Goal: Task Accomplishment & Management: Complete application form

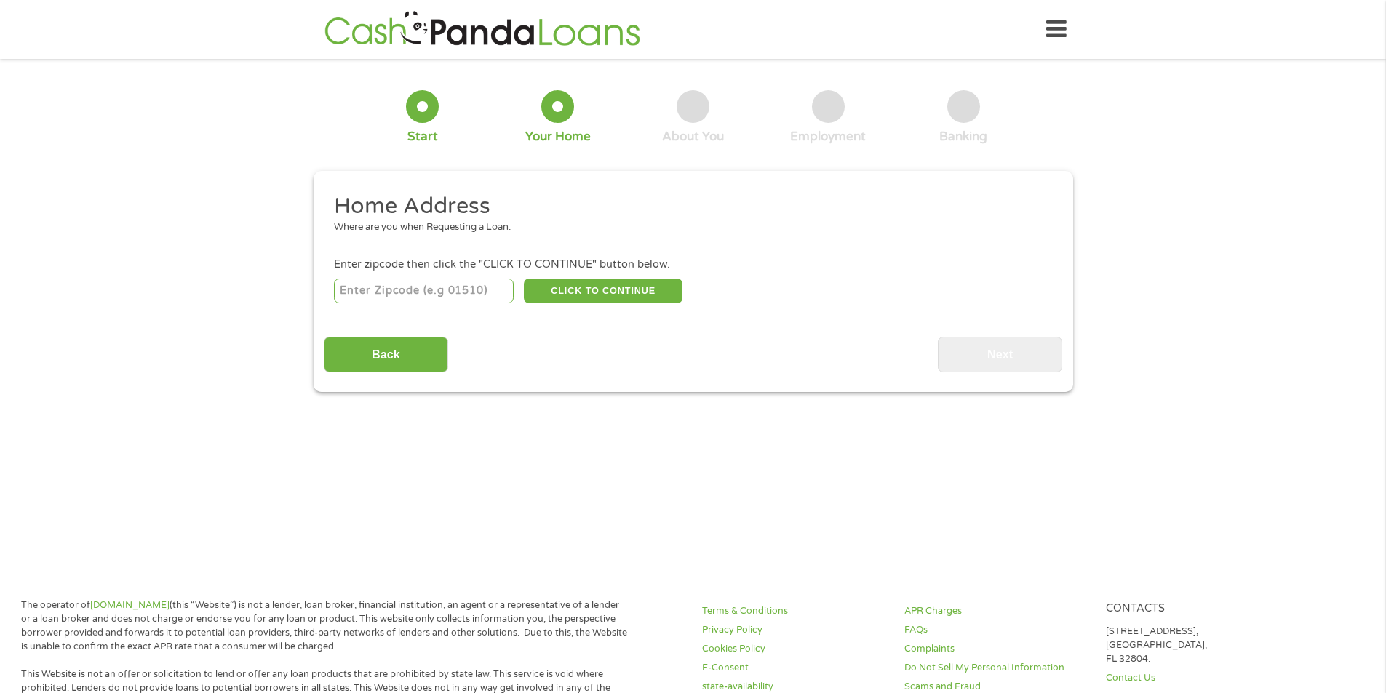
click at [432, 294] on input "number" at bounding box center [424, 291] width 180 height 25
type input "38109"
click at [597, 290] on button "CLICK TO CONTINUE" at bounding box center [603, 291] width 159 height 25
type input "38109"
type input "[GEOGRAPHIC_DATA]"
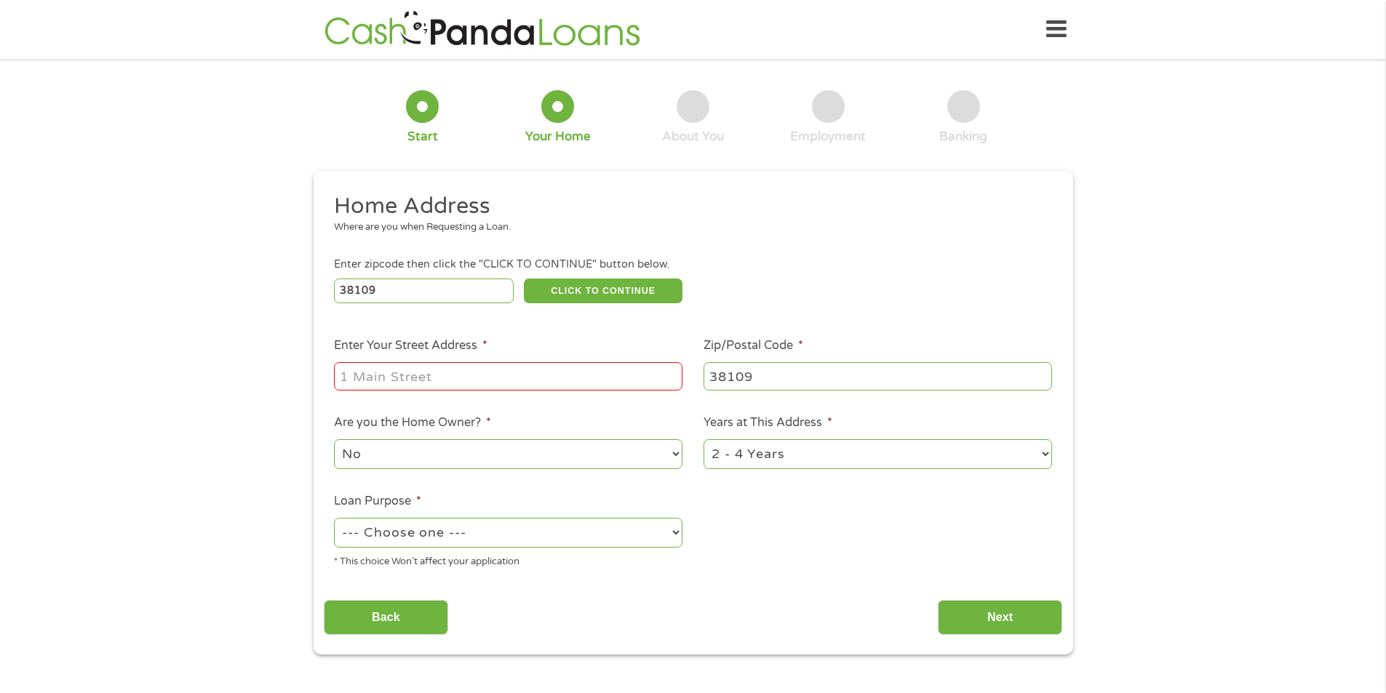
click at [485, 372] on input "Enter Your Street Address *" at bounding box center [508, 376] width 349 height 28
type input "[STREET_ADDRESS]"
click at [827, 446] on select "1 Year or less 1 - 2 Years 2 - 4 Years Over 4 Years" at bounding box center [878, 454] width 349 height 30
select select "60months"
click at [704, 439] on select "1 Year or less 1 - 2 Years 2 - 4 Years Over 4 Years" at bounding box center [878, 454] width 349 height 30
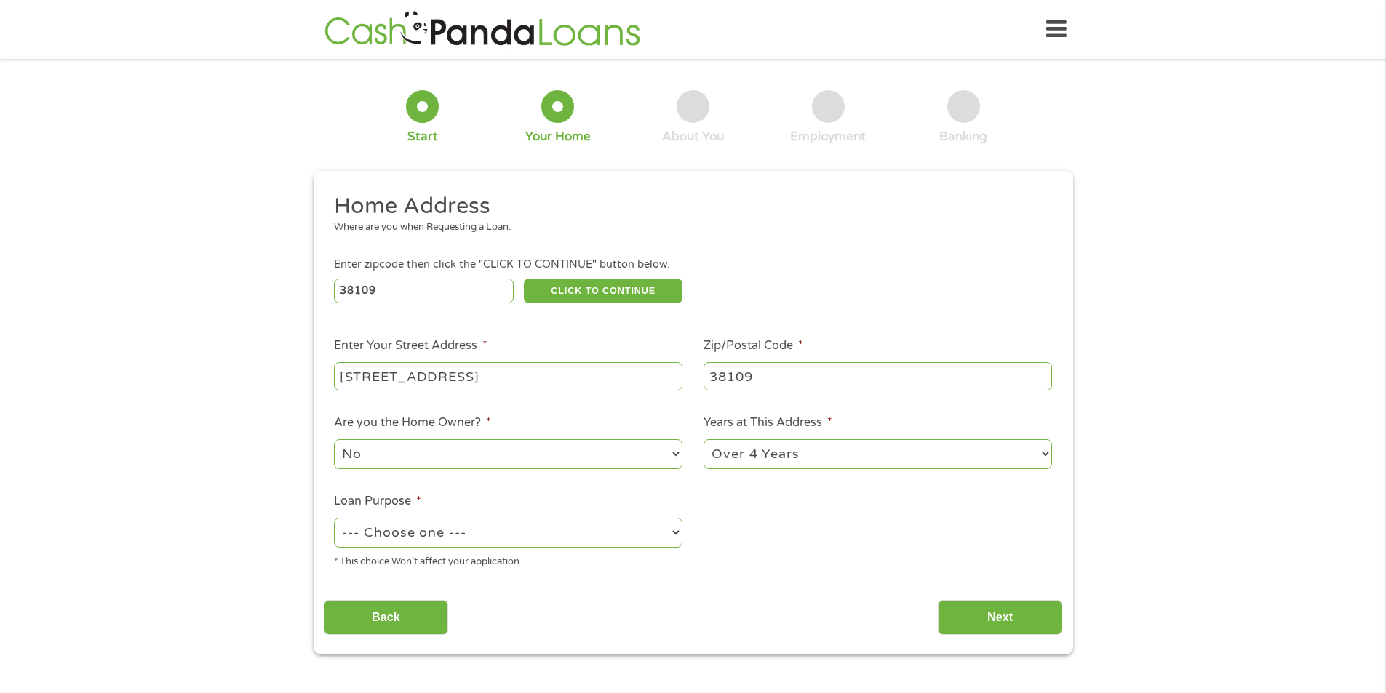
click at [463, 532] on select "--- Choose one --- Pay Bills Debt Consolidation Home Improvement Major Purchase…" at bounding box center [508, 533] width 349 height 30
select select "shorttermcash"
click at [334, 518] on select "--- Choose one --- Pay Bills Debt Consolidation Home Improvement Major Purchase…" at bounding box center [508, 533] width 349 height 30
click at [1022, 615] on input "Next" at bounding box center [1000, 618] width 124 height 36
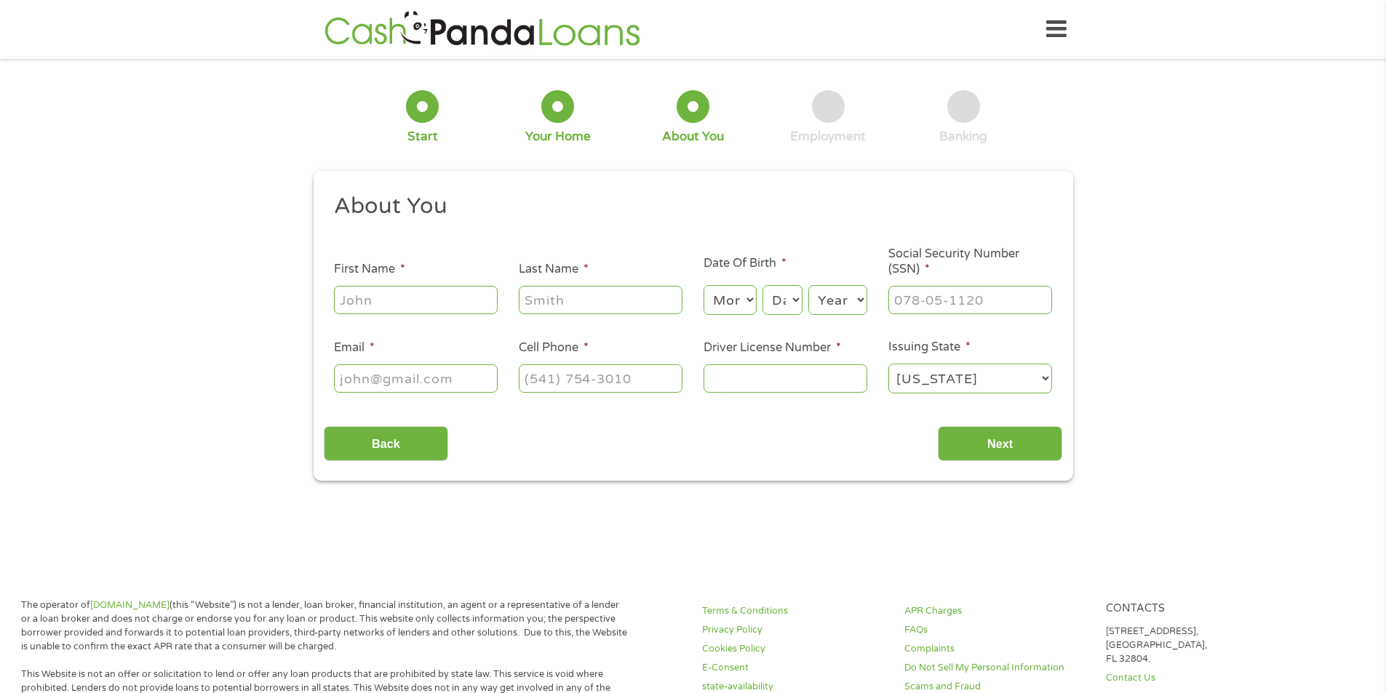
scroll to position [6, 6]
click at [422, 304] on input "First Name *" at bounding box center [416, 300] width 164 height 28
type input "[PERSON_NAME]"
type input "[EMAIL_ADDRESS][DOMAIN_NAME]"
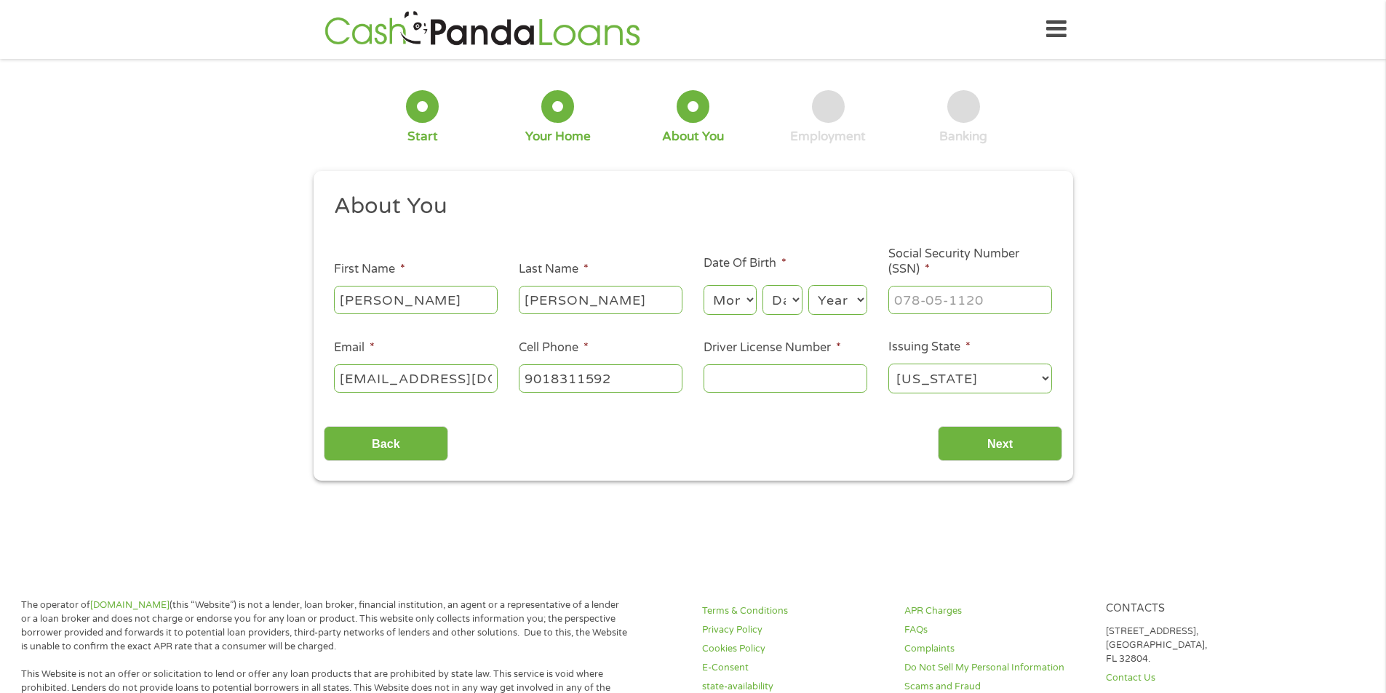
type input "[PHONE_NUMBER]"
click at [746, 301] on select "Month 1 2 3 4 5 6 7 8 9 10 11 12" at bounding box center [730, 300] width 53 height 30
click at [768, 382] on input "Driver License Number *" at bounding box center [786, 379] width 164 height 28
type input "121730341"
click at [949, 434] on input "Next" at bounding box center [1000, 444] width 124 height 36
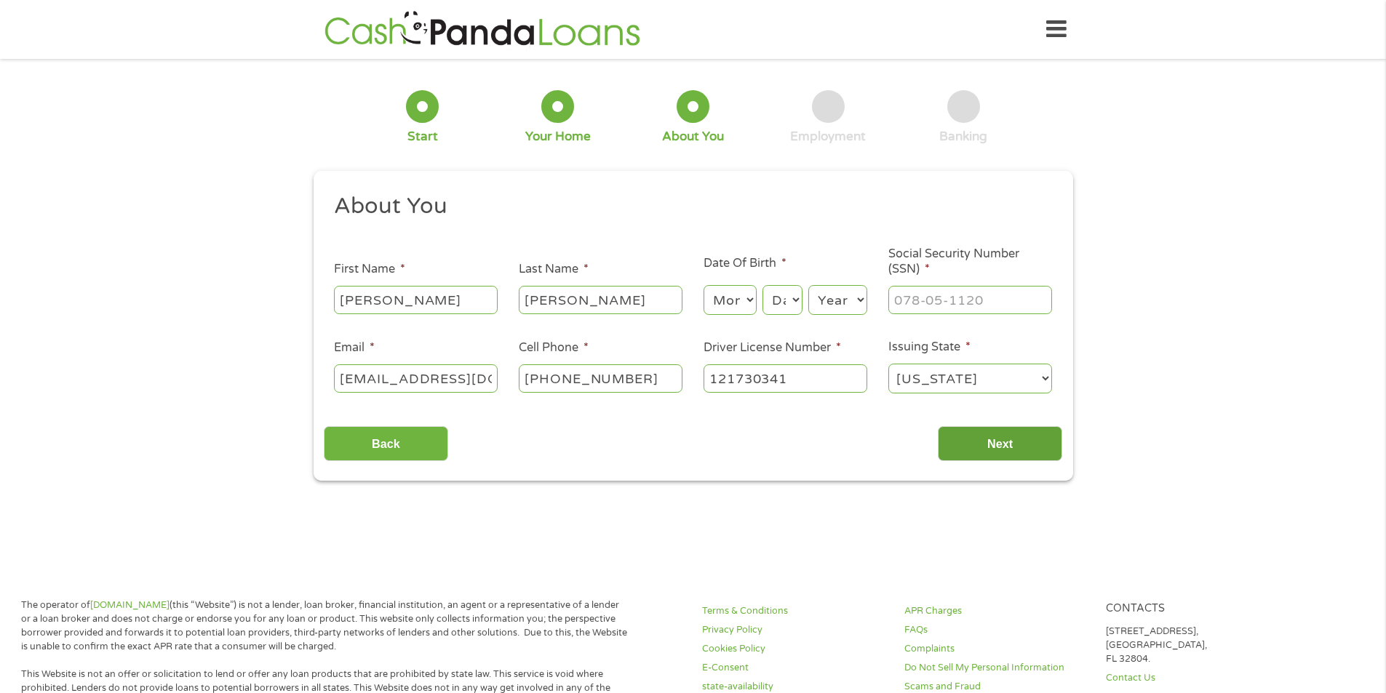
click at [1032, 445] on input "Next" at bounding box center [1000, 444] width 124 height 36
click at [998, 445] on input "Next" at bounding box center [1000, 444] width 124 height 36
click at [983, 310] on input "___-__-____" at bounding box center [970, 300] width 164 height 28
type input "40_-__-____"
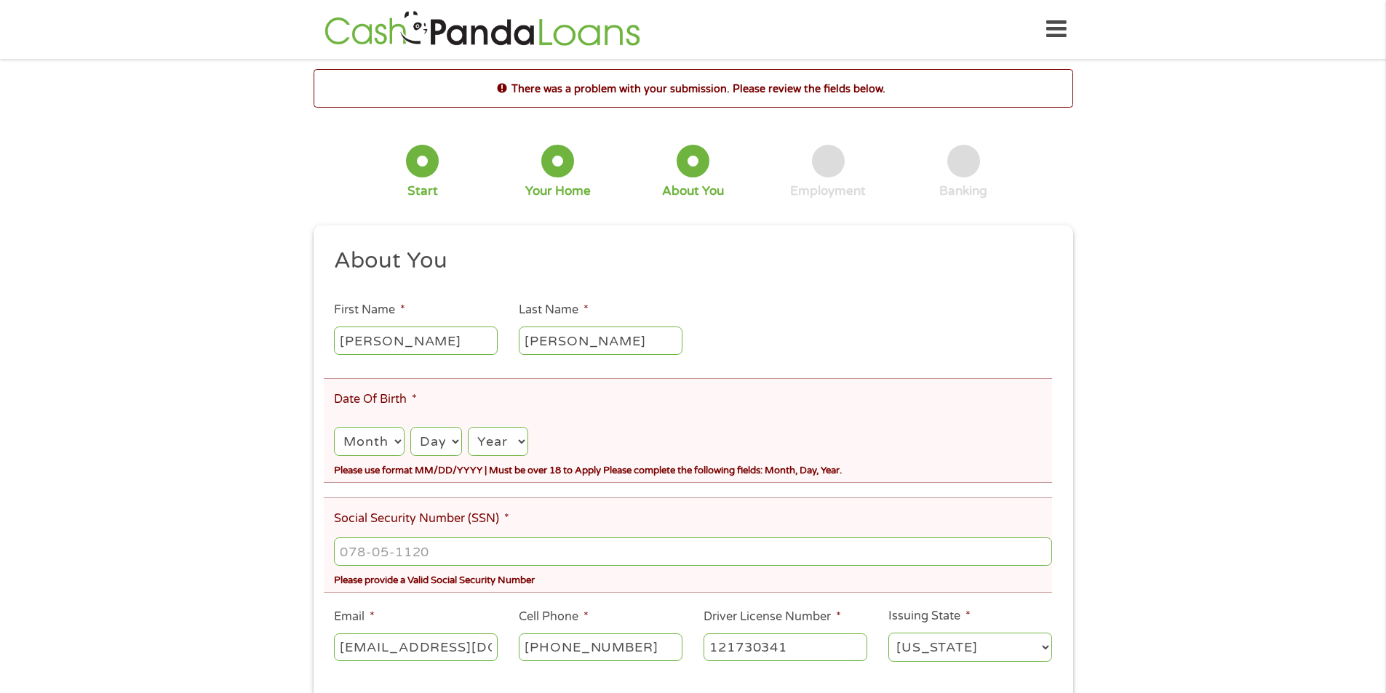
scroll to position [146, 0]
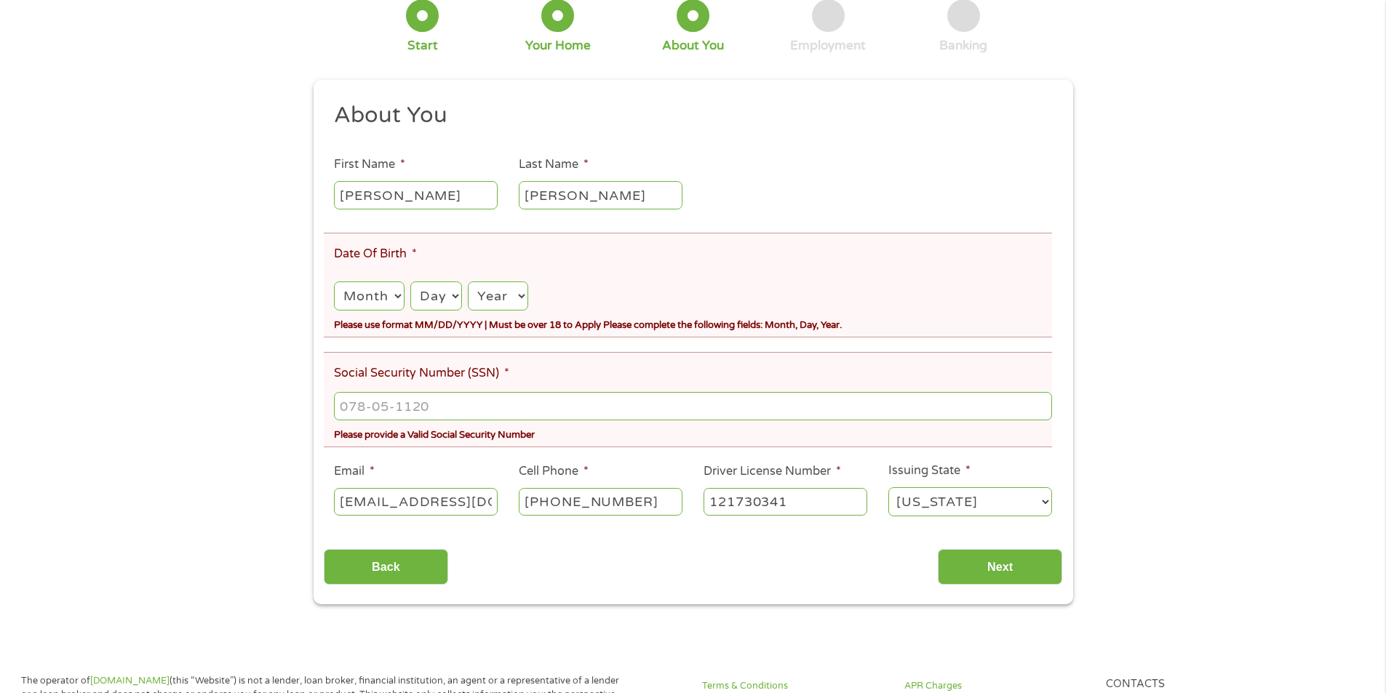
click at [376, 298] on select "Month 1 2 3 4 5 6 7 8 9 10 11 12" at bounding box center [369, 297] width 70 height 30
select select "9"
click at [334, 282] on select "Month 1 2 3 4 5 6 7 8 9 10 11 12" at bounding box center [369, 297] width 70 height 30
click at [414, 294] on select "Day 1 2 3 4 5 6 7 8 9 10 11 12 13 14 15 16 17 18 19 20 21 22 23 24 25 26 27 28 …" at bounding box center [436, 297] width 52 height 30
select select "19"
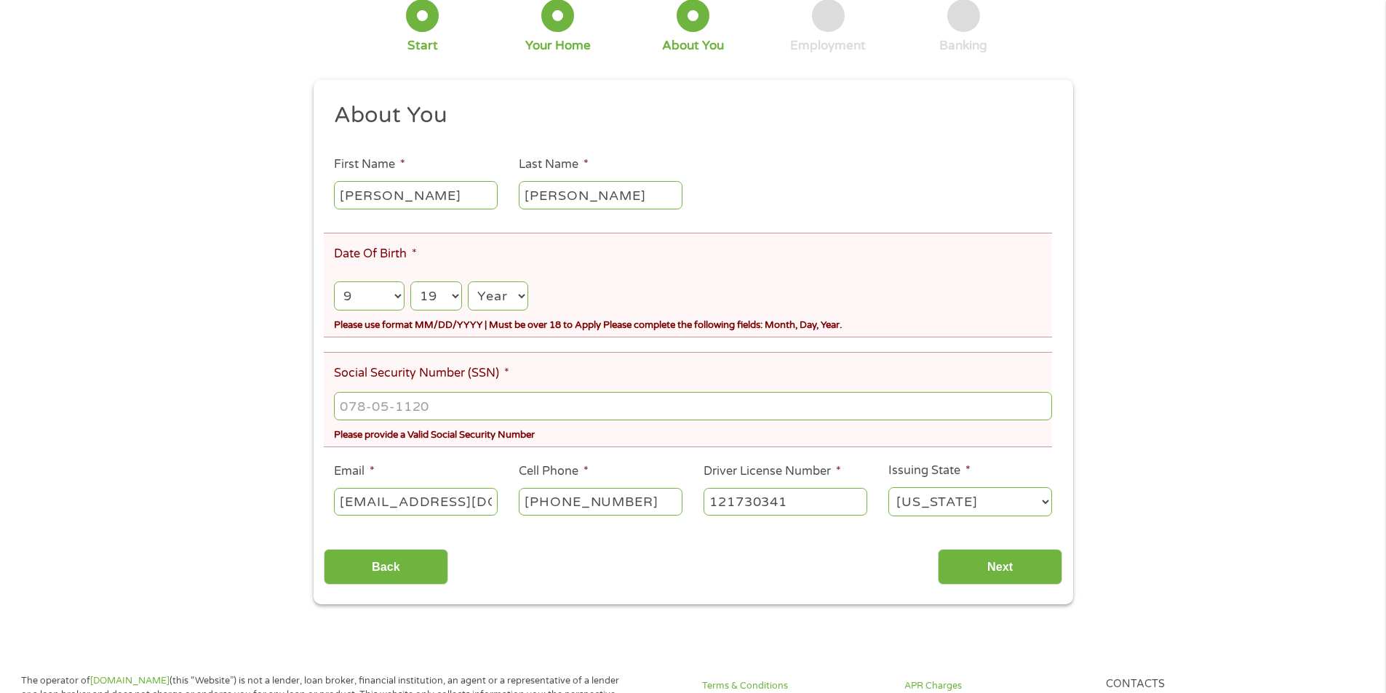
click at [410, 282] on select "Day 1 2 3 4 5 6 7 8 9 10 11 12 13 14 15 16 17 18 19 20 21 22 23 24 25 26 27 28 …" at bounding box center [436, 297] width 52 height 30
click at [503, 304] on select "Year [DATE] 2006 2005 2004 2003 2002 2001 2000 1999 1998 1997 1996 1995 1994 19…" at bounding box center [498, 297] width 60 height 30
select select "1993"
click at [468, 282] on select "Year [DATE] 2006 2005 2004 2003 2002 2001 2000 1999 1998 1997 1996 1995 1994 19…" at bounding box center [498, 297] width 60 height 30
click at [438, 413] on input "___-__-____" at bounding box center [692, 406] width 717 height 28
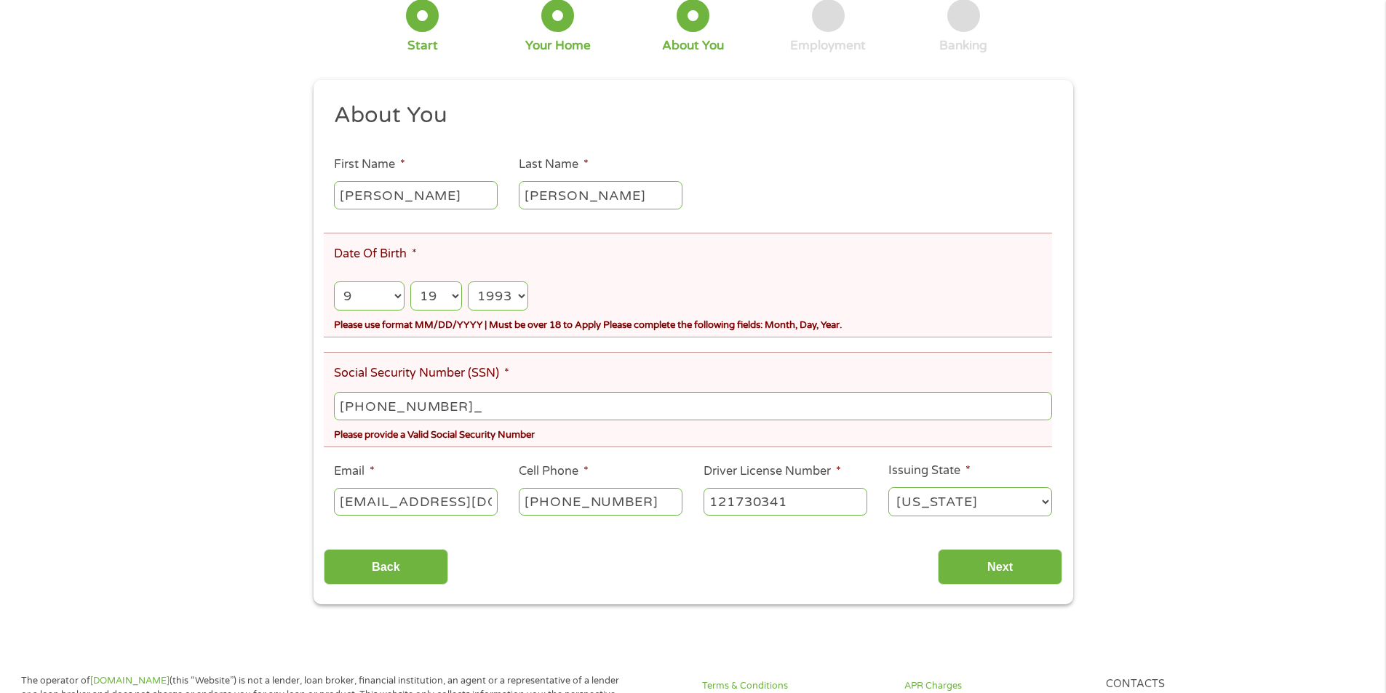
type input "408-75-8173"
click at [989, 565] on input "Next" at bounding box center [1000, 567] width 124 height 36
click at [390, 295] on select "Month 1 2 3 4 5 6 7 8 9 10 11 12" at bounding box center [369, 297] width 70 height 30
click at [334, 282] on select "Month 1 2 3 4 5 6 7 8 9 10 11 12" at bounding box center [369, 297] width 70 height 30
click at [345, 293] on select "Month 1 2 3 4 5 6 7 8 9 10 11 12" at bounding box center [369, 297] width 70 height 30
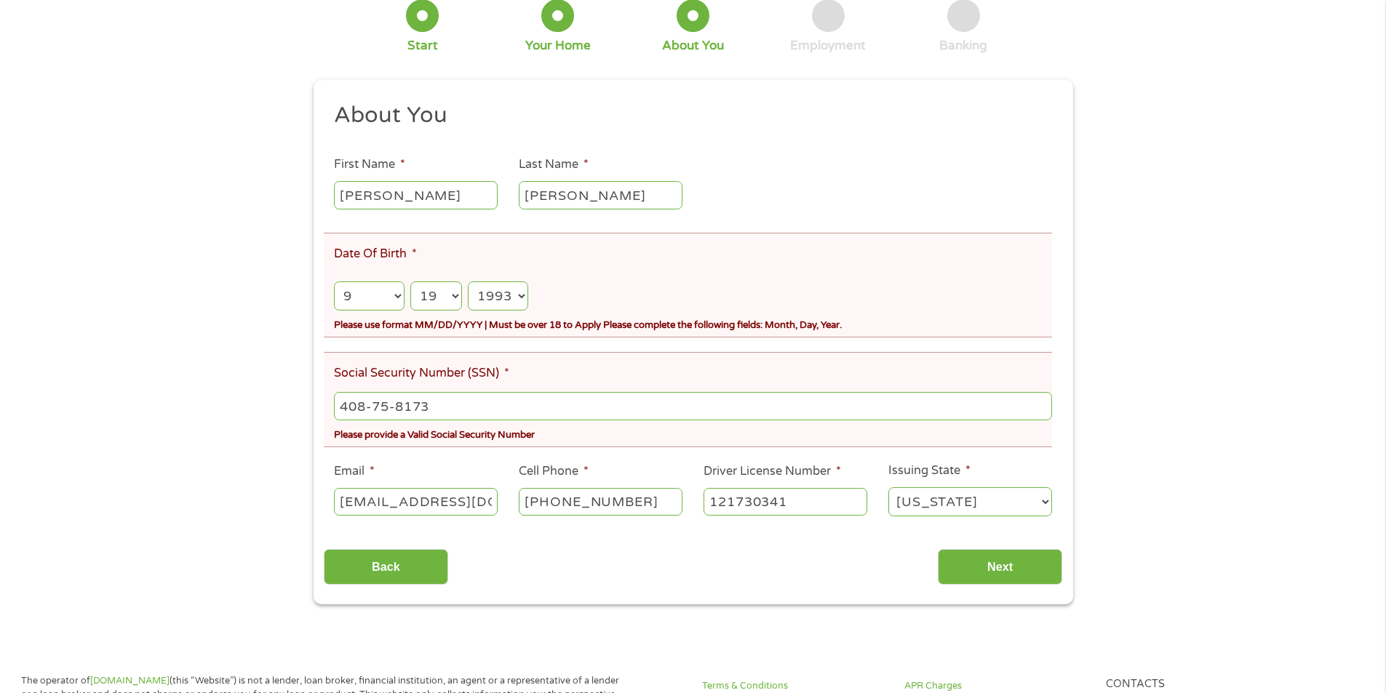
click at [334, 282] on select "Month 1 2 3 4 5 6 7 8 9 10 11 12" at bounding box center [369, 297] width 70 height 30
click at [956, 567] on input "Next" at bounding box center [1000, 567] width 124 height 36
click at [519, 340] on ul "About You This field is hidden when viewing the form Title * --- Choose one ---…" at bounding box center [693, 315] width 739 height 429
click at [394, 296] on select "Month 1 2 3 4 5 6 7 8 9 10 11 12" at bounding box center [369, 297] width 70 height 30
click at [367, 295] on select "Month 1 2 3 4 5 6 7 8 9 10 11 12" at bounding box center [369, 297] width 70 height 30
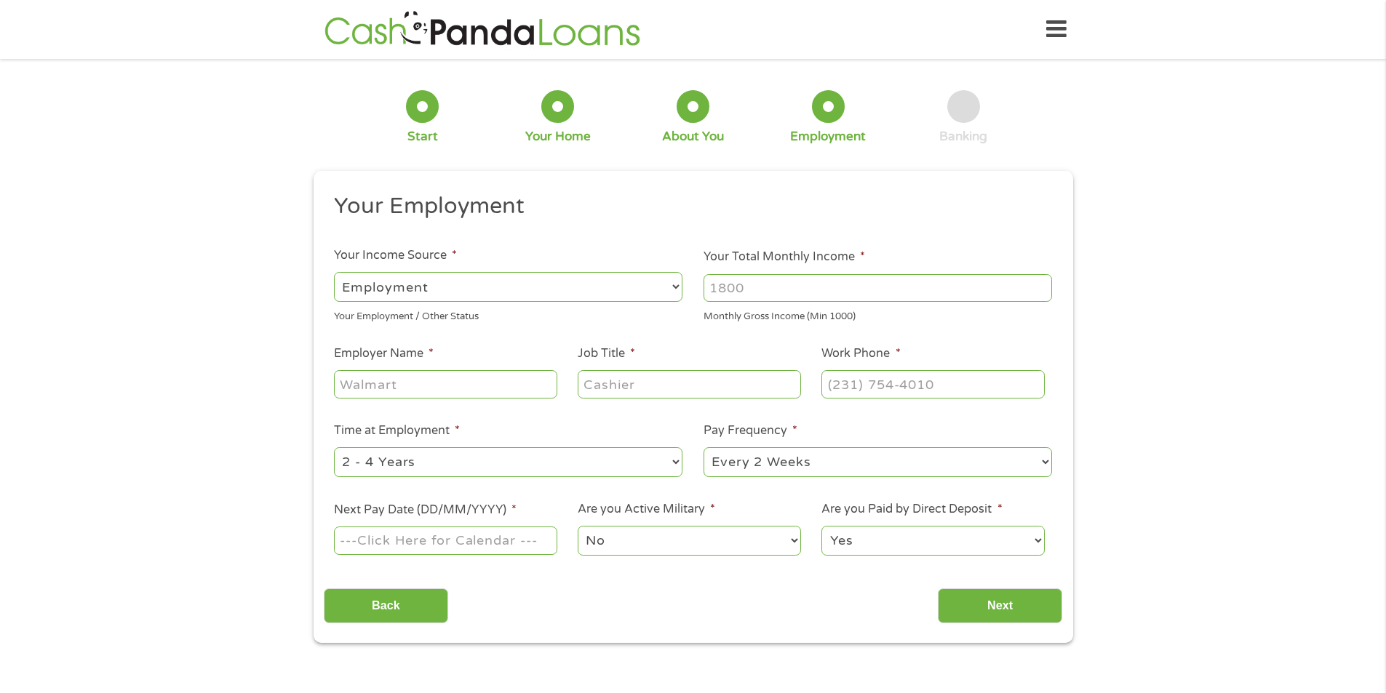
scroll to position [6, 6]
click at [424, 386] on input "Employer Name *" at bounding box center [445, 384] width 223 height 28
type input "The University of Memphis Registrar"
click at [604, 387] on input "Job Title *" at bounding box center [689, 384] width 223 height 28
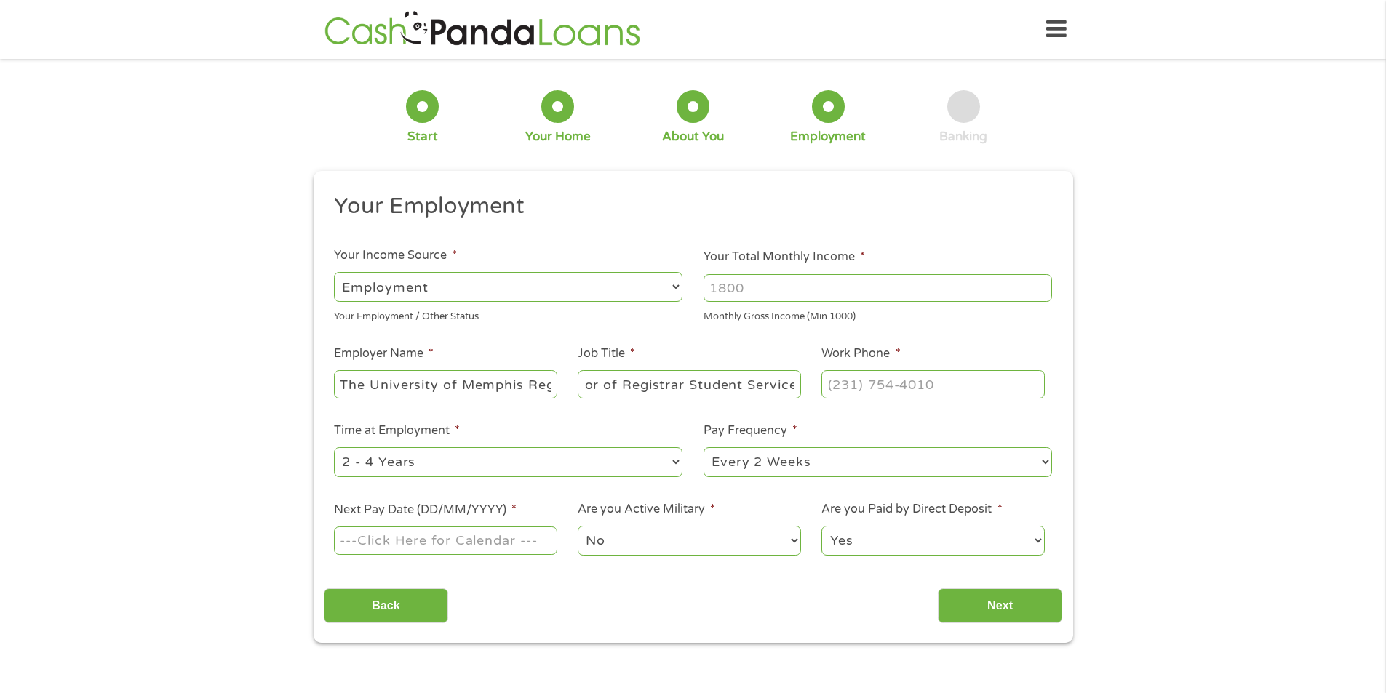
scroll to position [0, 86]
type input "Coordinator of Registrar Student Services"
click at [836, 381] on input "(___) ___-____" at bounding box center [932, 384] width 223 height 28
type input "[PHONE_NUMBER]"
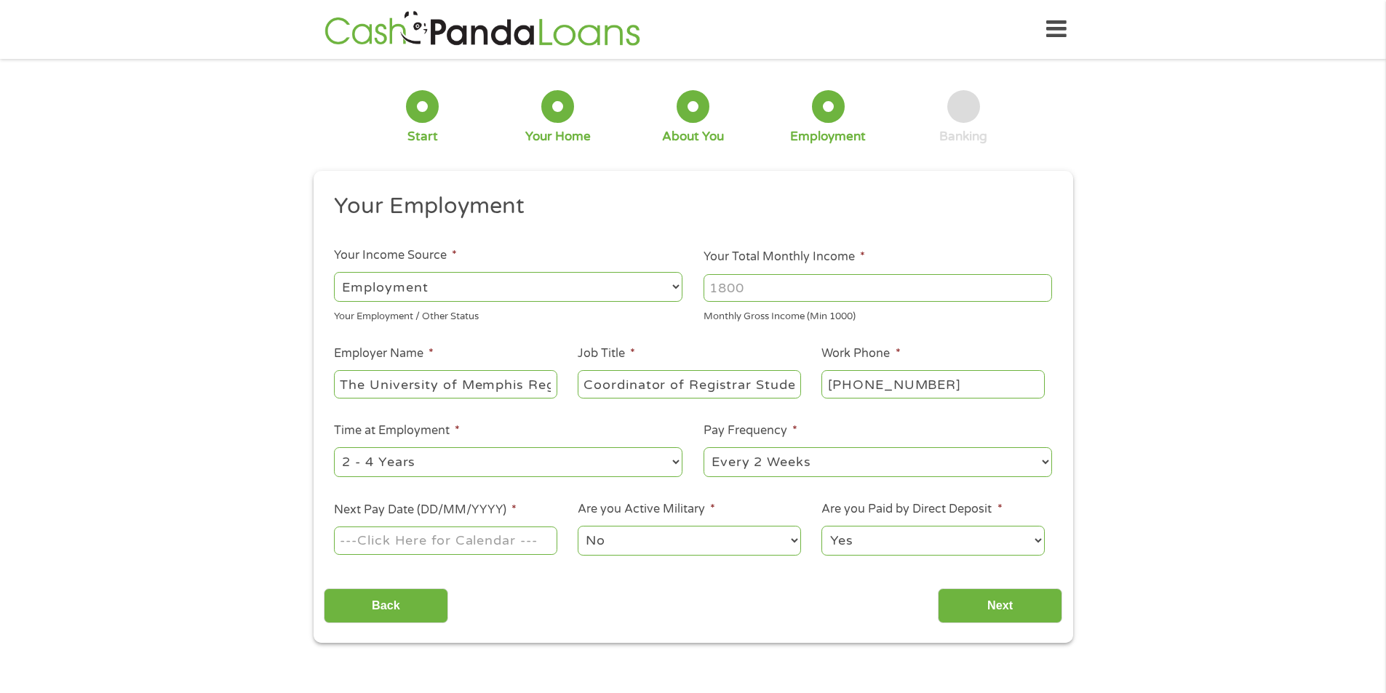
click at [627, 467] on select "--- Choose one --- 1 Year or less 1 - 2 Years 2 - 4 Years Over 4 Years" at bounding box center [508, 462] width 349 height 30
select select "60months"
click at [334, 447] on select "--- Choose one --- 1 Year or less 1 - 2 Years 2 - 4 Years Over 4 Years" at bounding box center [508, 462] width 349 height 30
click at [810, 465] on select "--- Choose one --- Every 2 Weeks Every Week Monthly Semi-Monthly" at bounding box center [878, 462] width 349 height 30
select select "monthly"
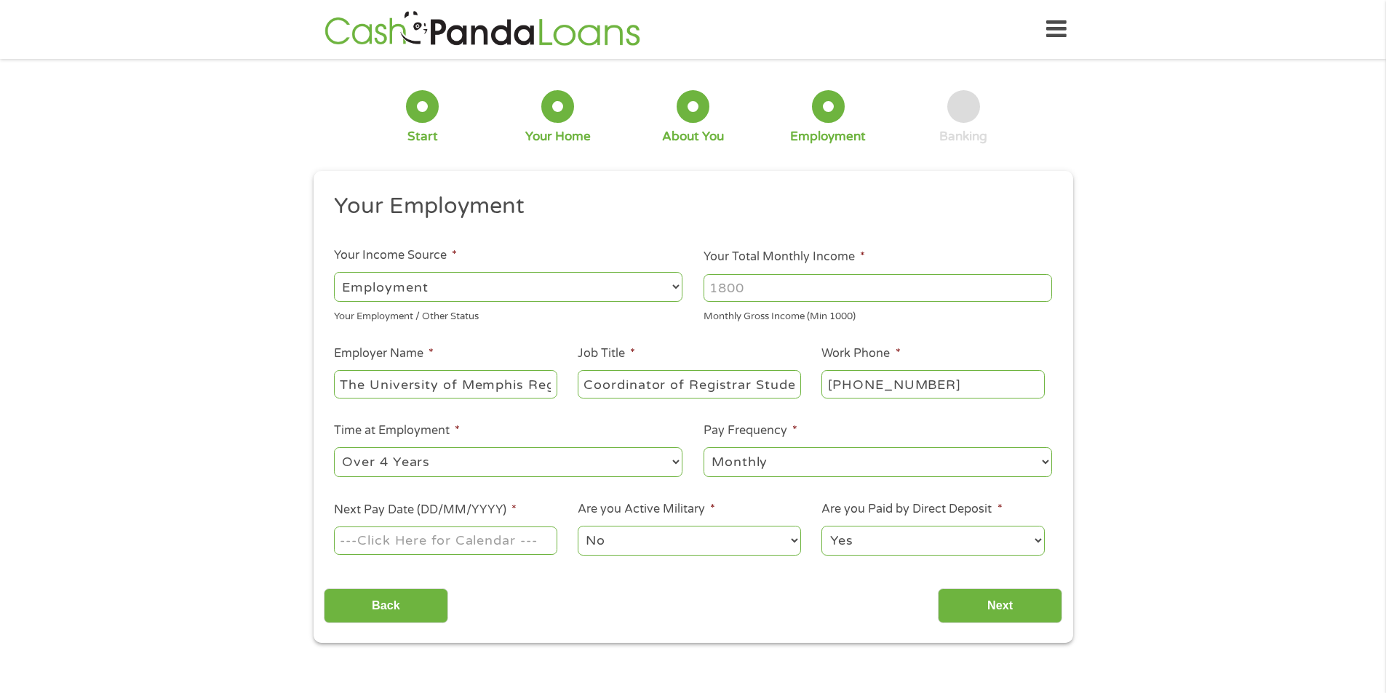
click at [704, 447] on select "--- Choose one --- Every 2 Weeks Every Week Monthly Semi-Monthly" at bounding box center [878, 462] width 349 height 30
click at [476, 545] on input "Next Pay Date (DD/MM/YYYY) *" at bounding box center [445, 541] width 223 height 28
type input "[DATE]"
click at [976, 616] on input "Next" at bounding box center [1000, 607] width 124 height 36
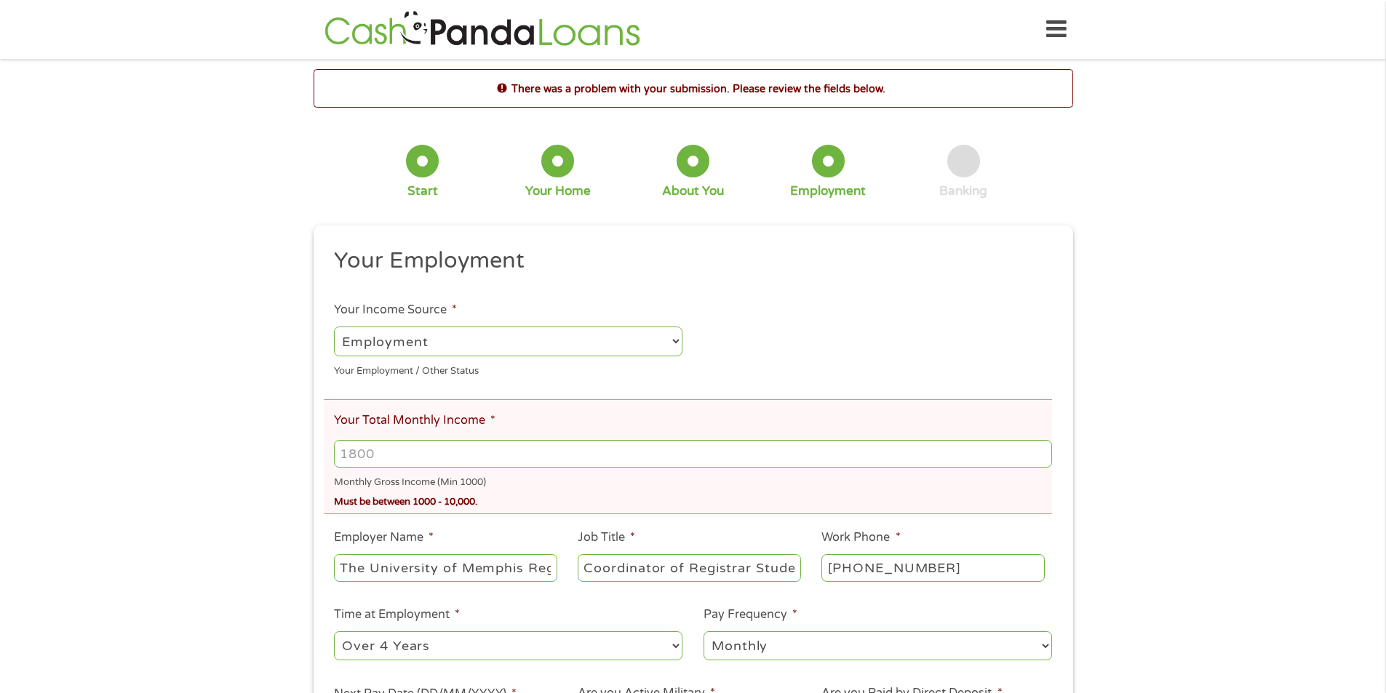
click at [420, 450] on input "Your Total Monthly Income *" at bounding box center [692, 454] width 717 height 28
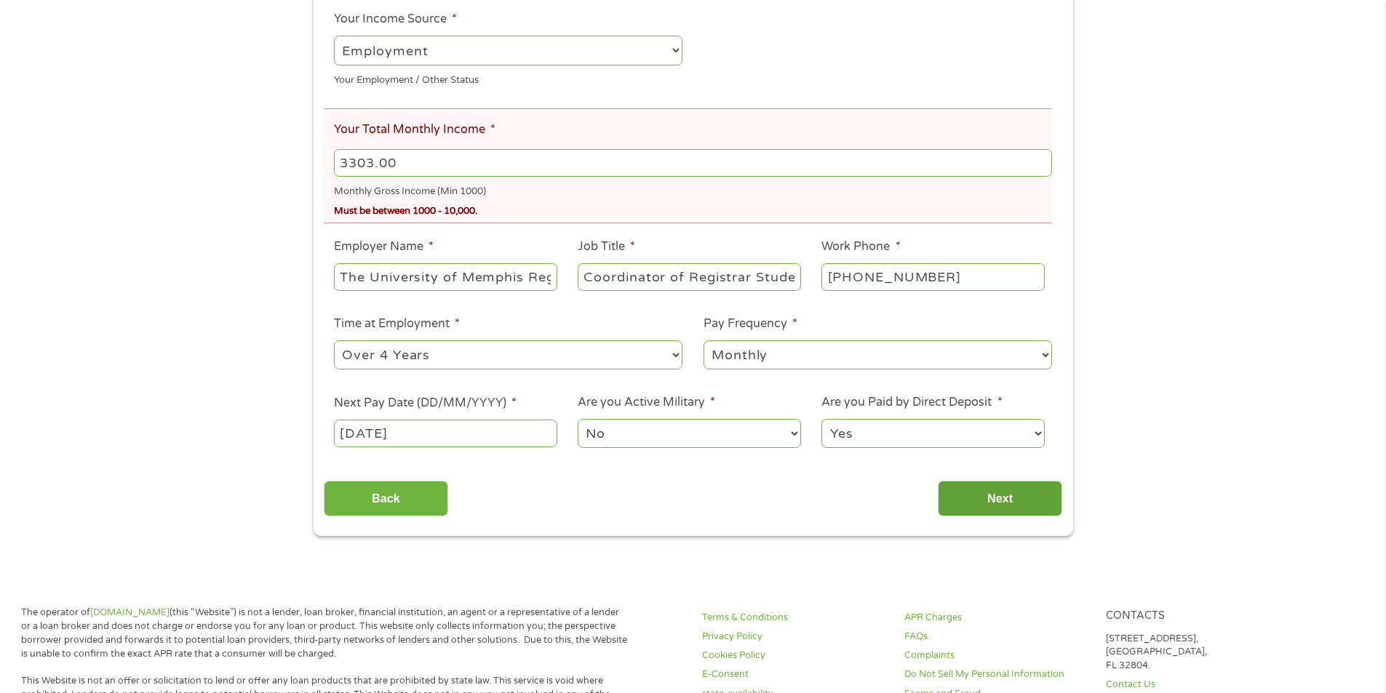
type input "3303.00"
click at [994, 493] on input "Next" at bounding box center [1000, 499] width 124 height 36
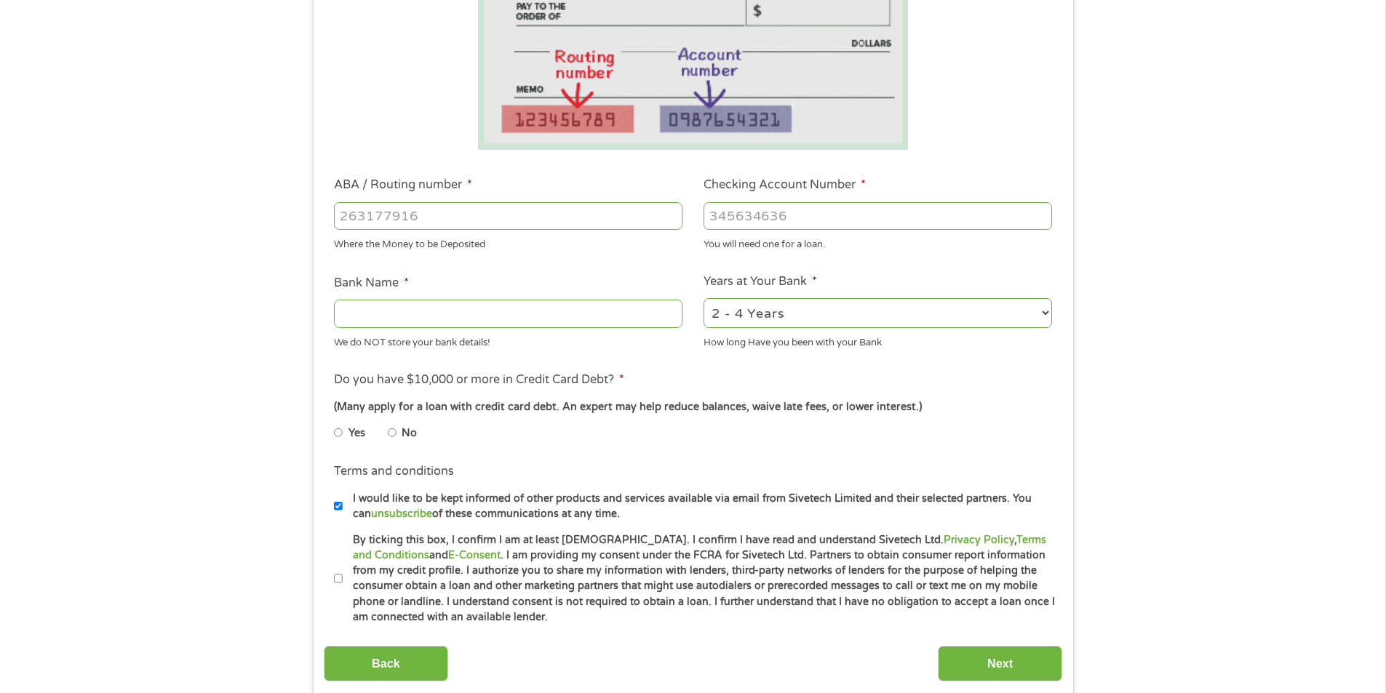
scroll to position [0, 0]
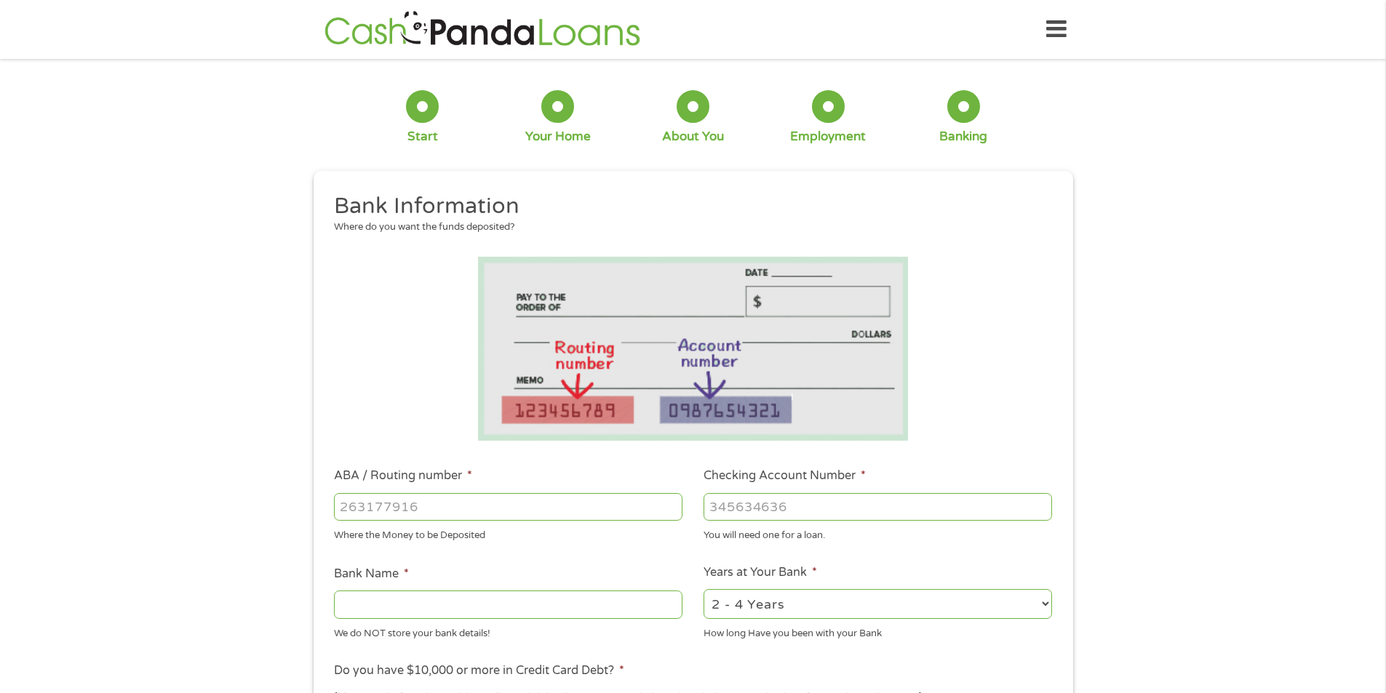
click at [455, 503] on input "ABA / Routing number *" at bounding box center [508, 507] width 349 height 28
click at [472, 503] on input "ABA / Routing number *" at bounding box center [508, 507] width 349 height 28
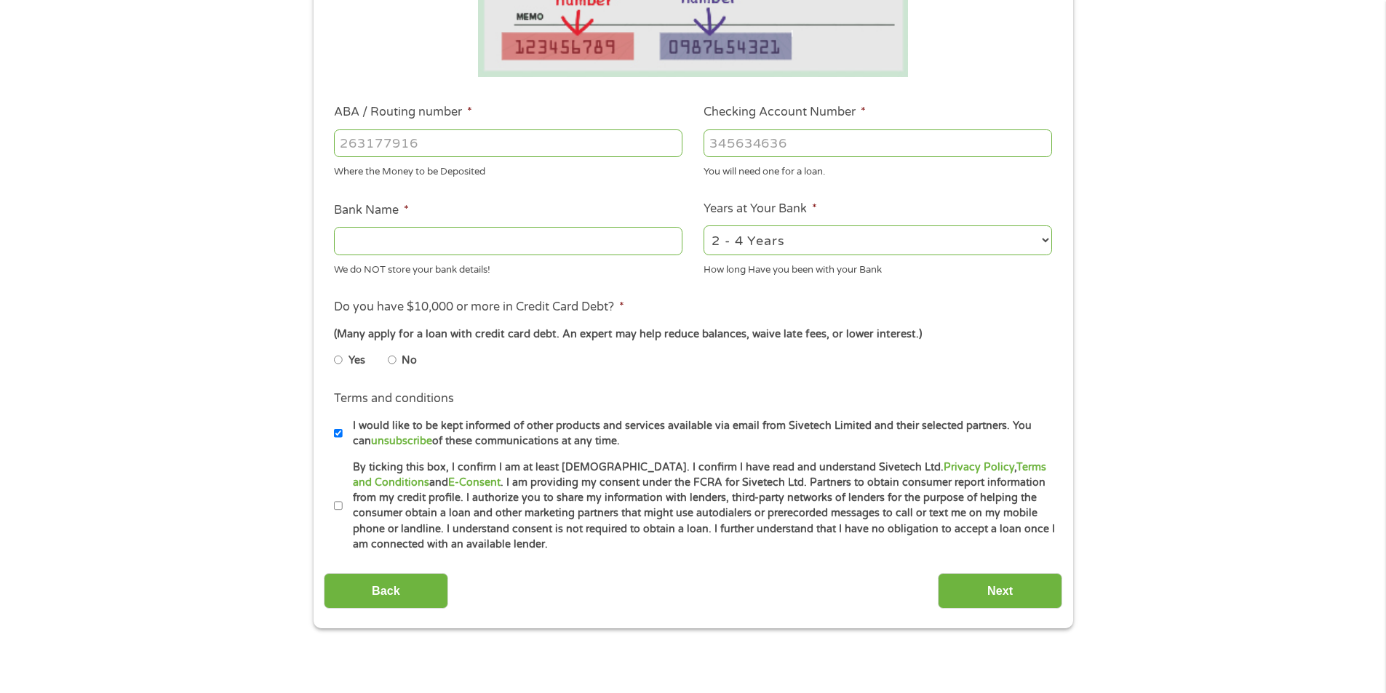
scroll to position [73, 0]
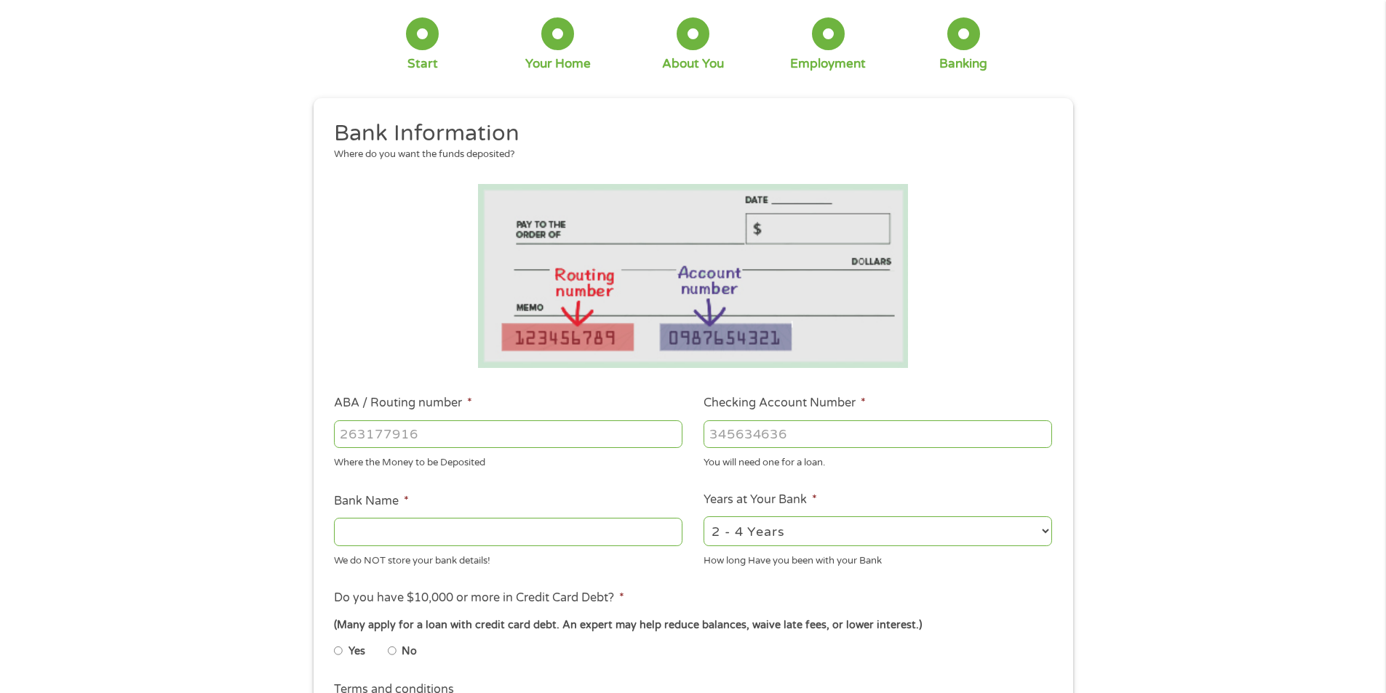
click at [510, 437] on input "ABA / Routing number *" at bounding box center [508, 435] width 349 height 28
click at [661, 435] on input "ABA / Routing number *" at bounding box center [508, 435] width 349 height 28
click at [791, 435] on input "Checking Account Number *" at bounding box center [878, 435] width 349 height 28
click at [386, 440] on input "ABA / Routing number *" at bounding box center [508, 435] width 349 height 28
type input "064000017"
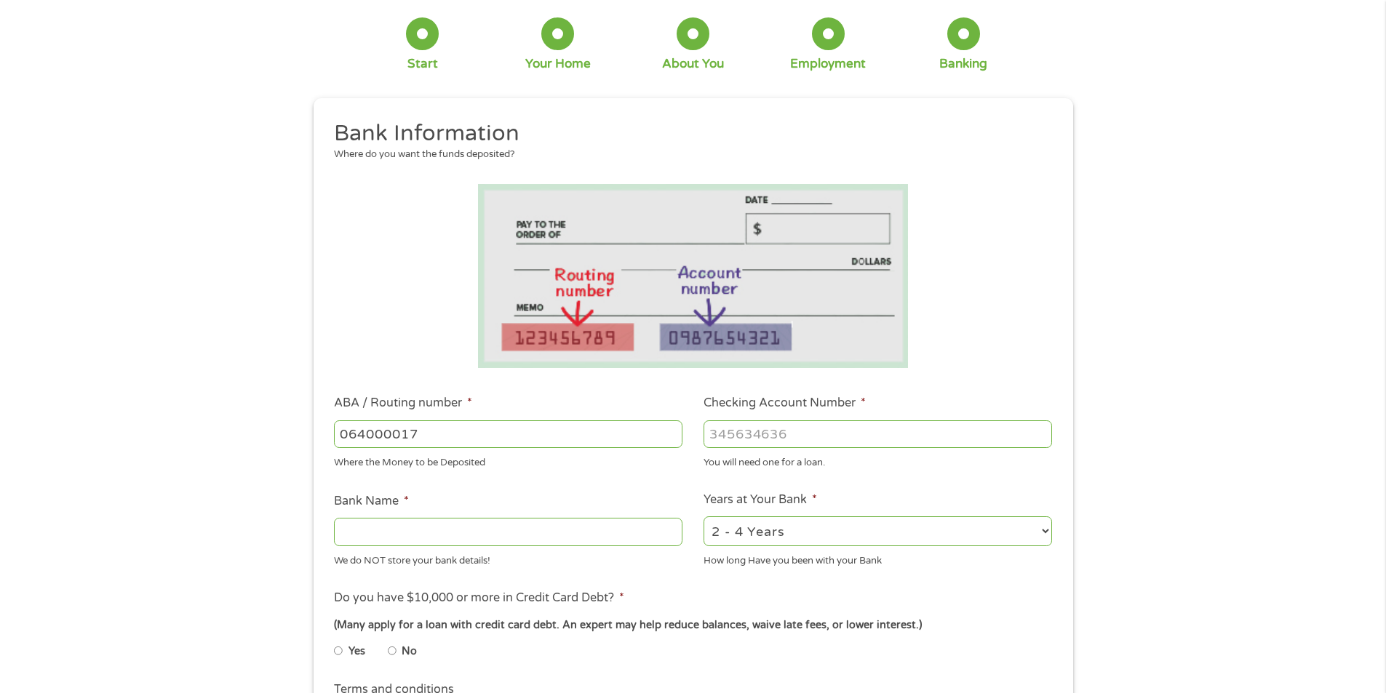
type input "REGIONS BANK"
type input "064000017"
click at [784, 441] on input "Checking Account Number *" at bounding box center [878, 435] width 349 height 28
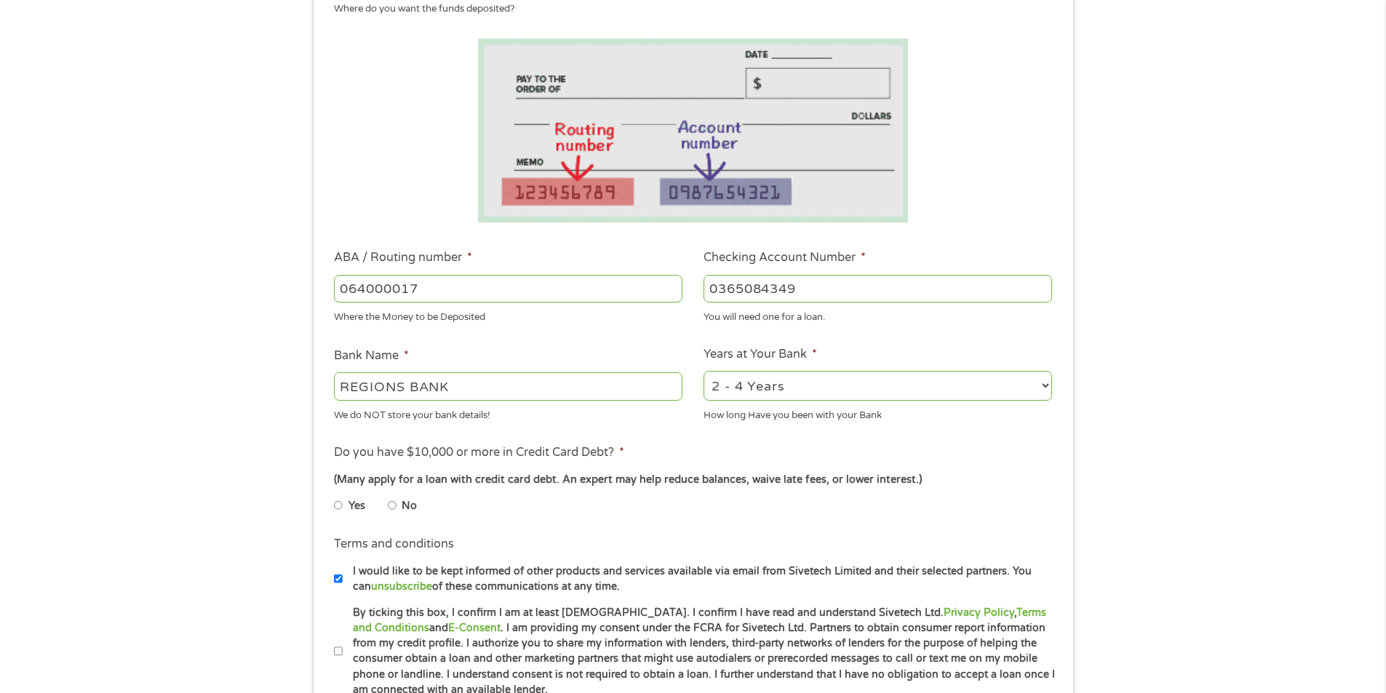
type input "0365084349"
click at [391, 508] on input "No" at bounding box center [392, 505] width 9 height 23
radio input "true"
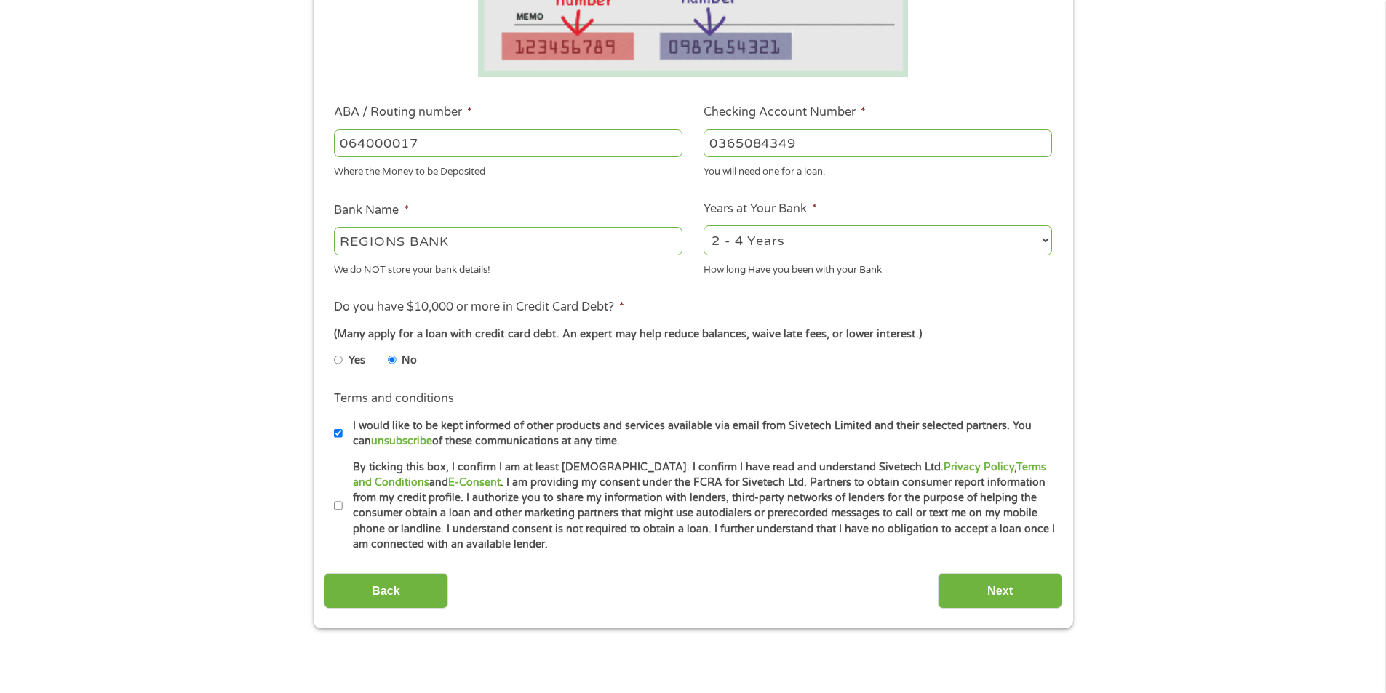
click at [335, 512] on input "By ticking this box, I confirm I am at least [DEMOGRAPHIC_DATA]. I confirm I ha…" at bounding box center [338, 506] width 9 height 23
checkbox input "true"
click at [1008, 586] on input "Next" at bounding box center [1000, 591] width 124 height 36
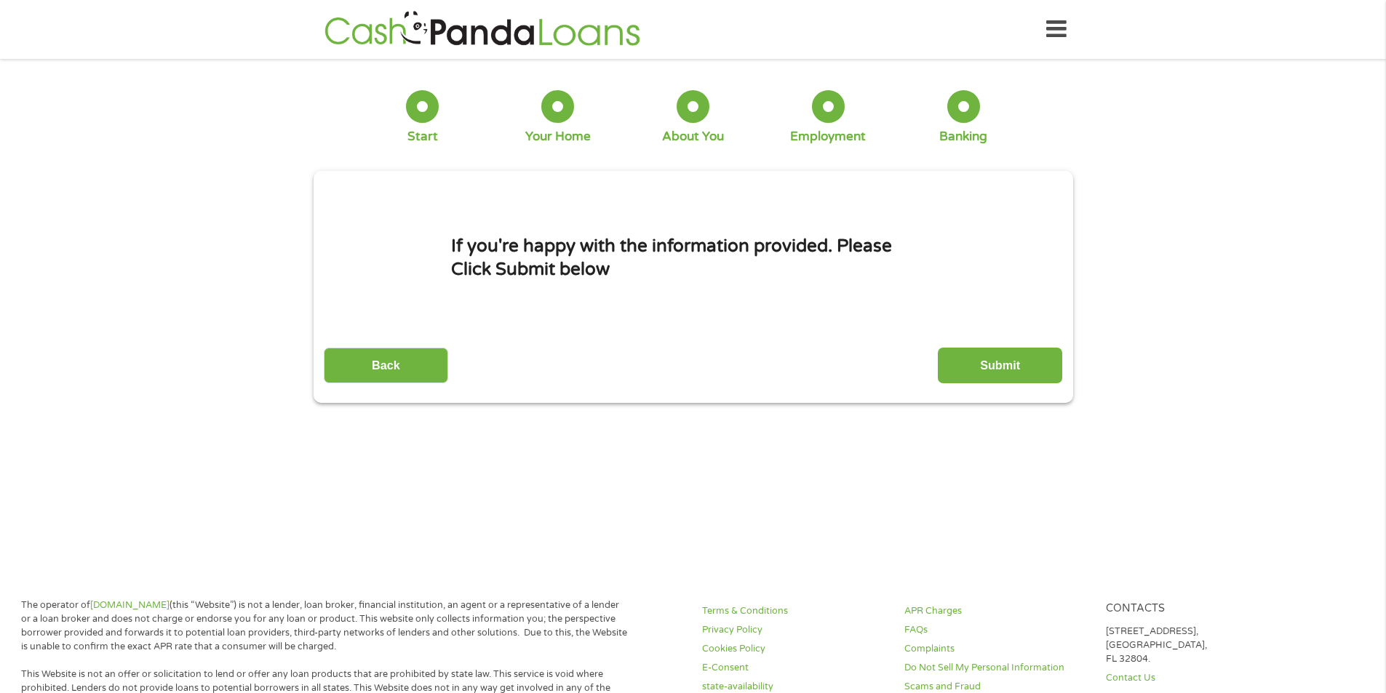
scroll to position [6, 6]
click at [1000, 360] on input "Submit" at bounding box center [1000, 366] width 124 height 36
